Goal: Task Accomplishment & Management: Manage account settings

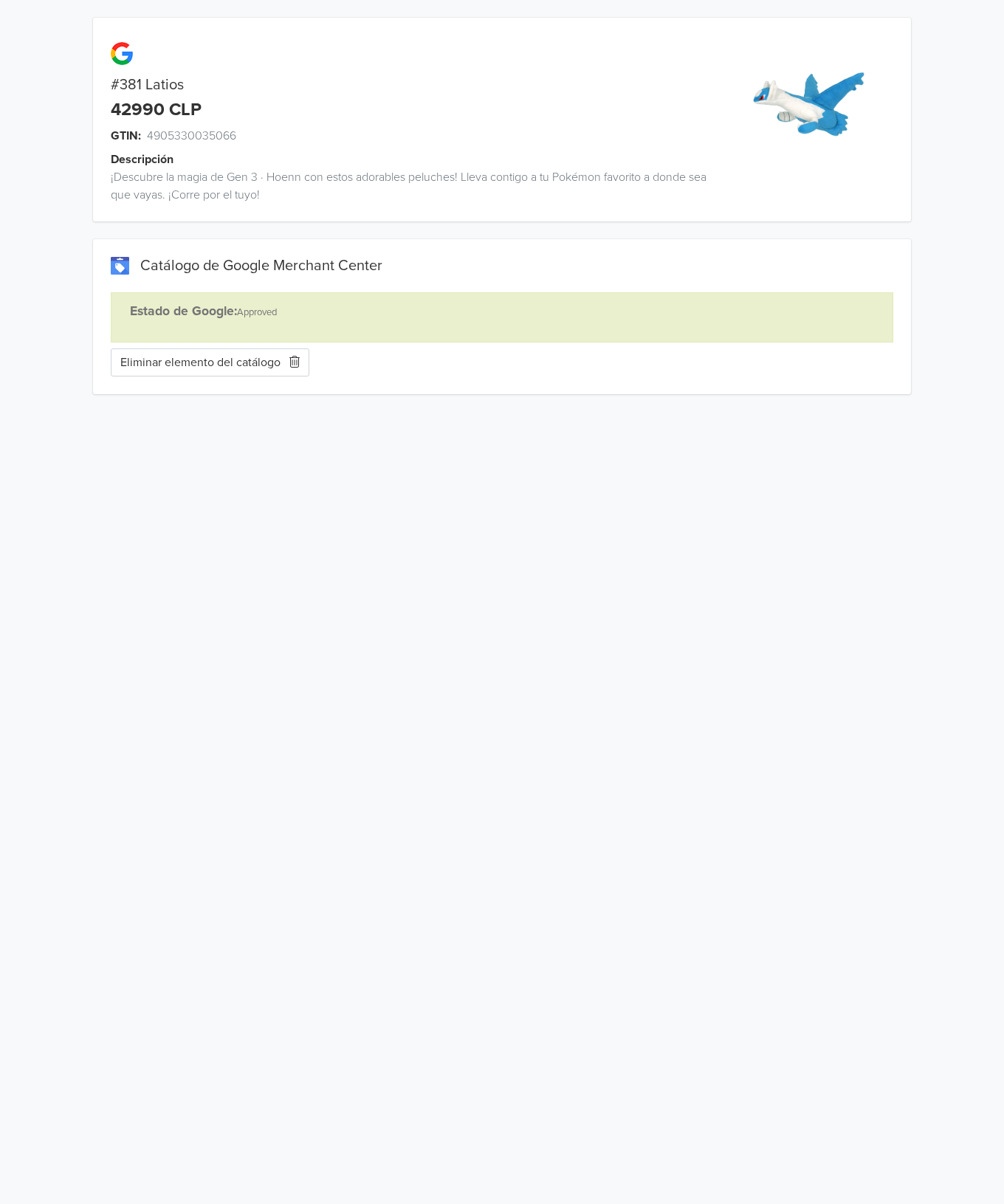
click at [278, 365] on button "Eliminar elemento del catálogo" at bounding box center [210, 362] width 199 height 28
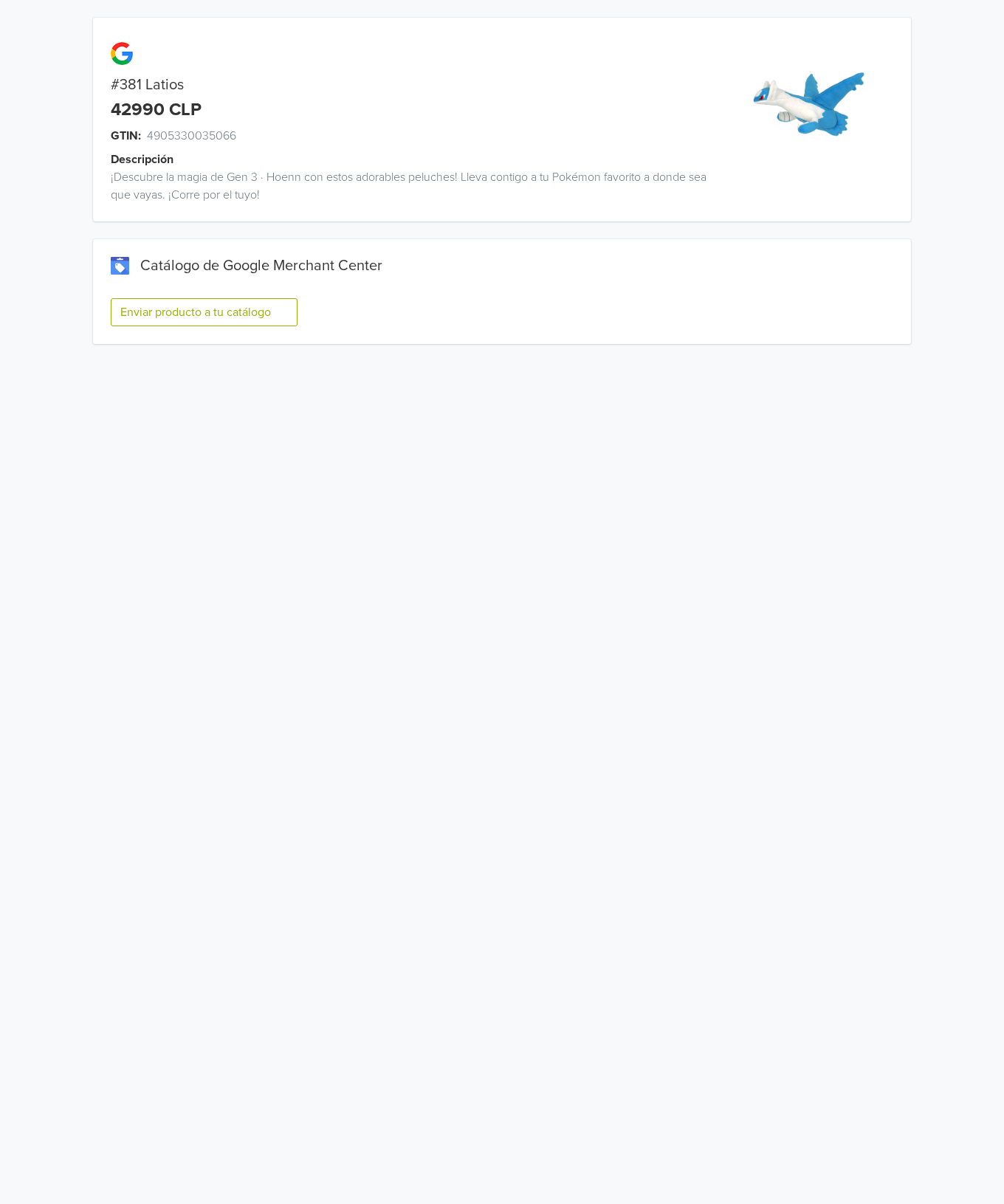
click at [197, 313] on button "Enviar producto a tu catálogo" at bounding box center [204, 312] width 187 height 28
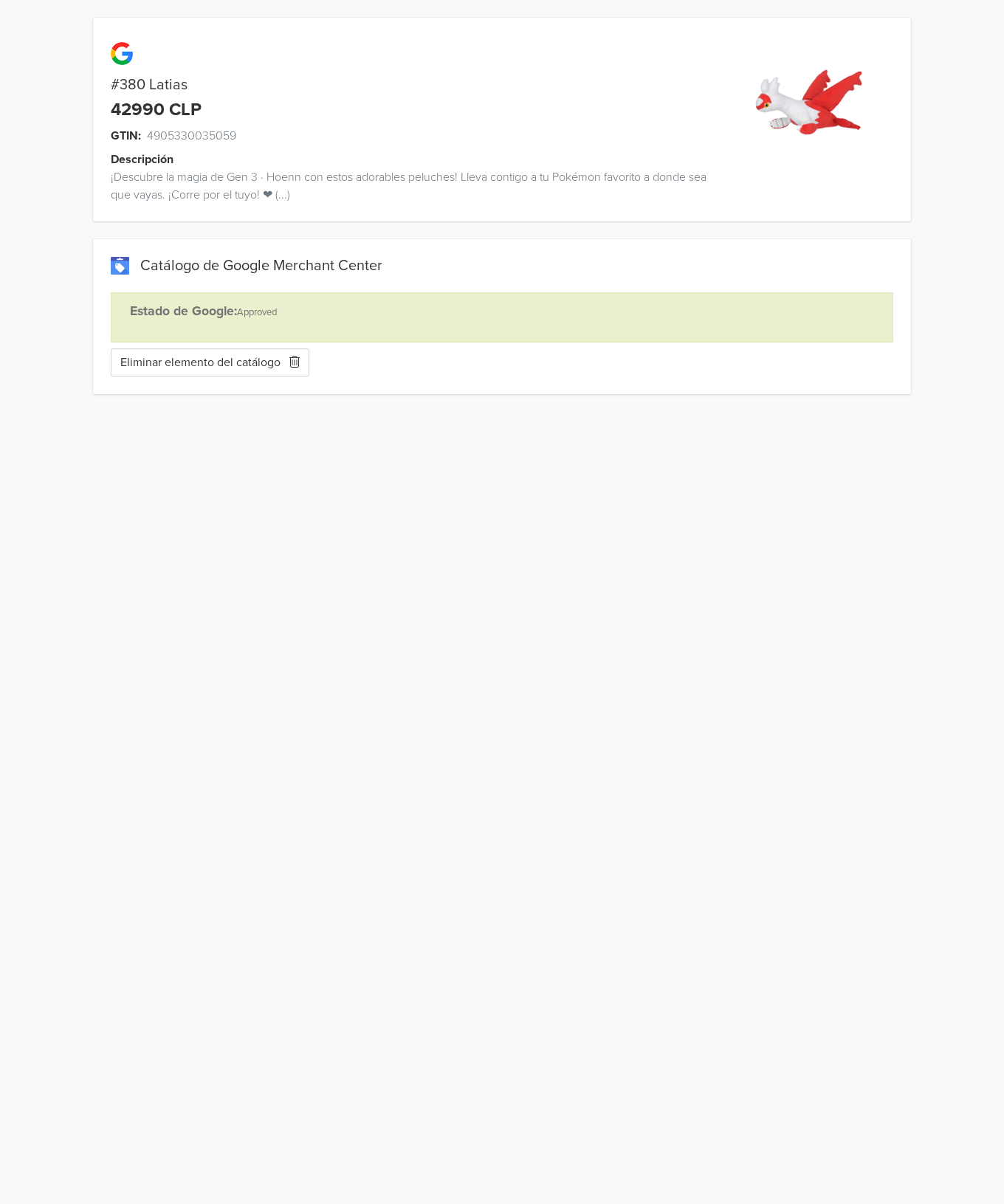
click at [289, 363] on icon "button" at bounding box center [293, 362] width 13 height 12
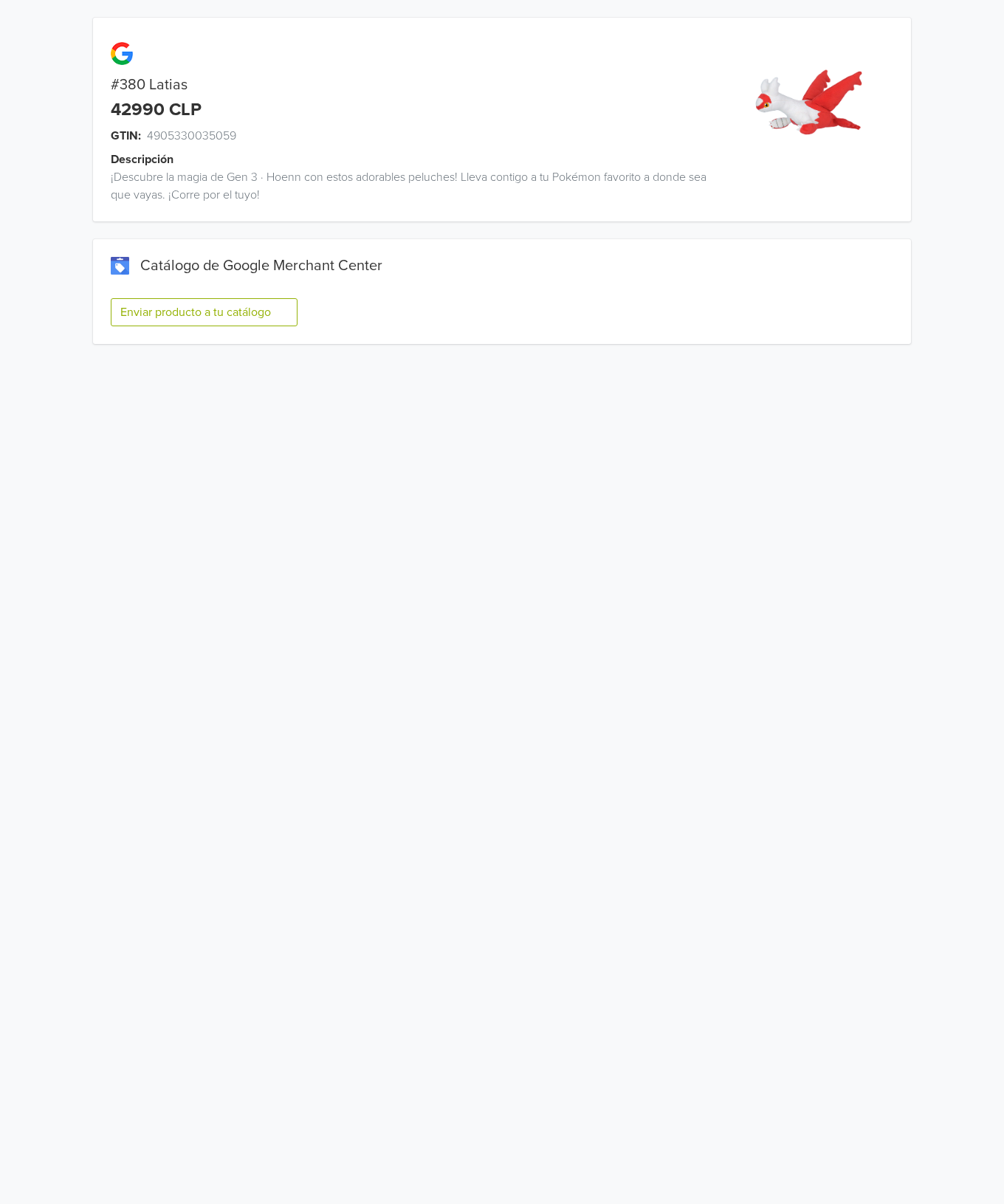
click at [237, 301] on button "Enviar producto a tu catálogo" at bounding box center [204, 312] width 187 height 28
click at [255, 362] on html "#380 Latias 42990 CLP GTIN: 4905330035059 Descripción ¡Descubre la magia de Gen…" at bounding box center [502, 181] width 1004 height 362
click at [223, 316] on button "Enviar producto a tu catálogo" at bounding box center [204, 312] width 187 height 28
